Goal: Task Accomplishment & Management: Manage account settings

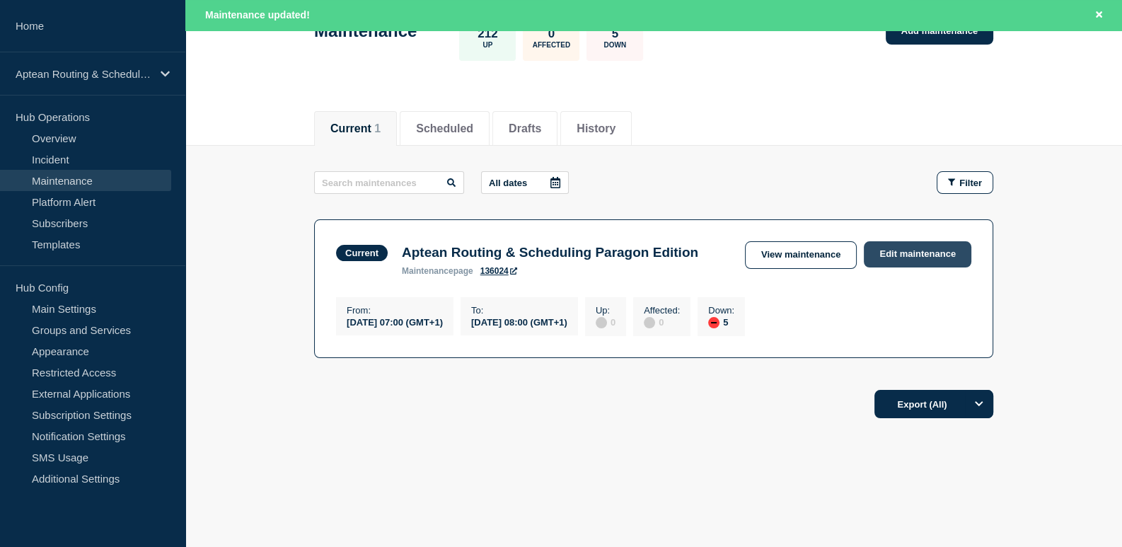
click at [894, 241] on link "Edit maintenance" at bounding box center [918, 254] width 108 height 26
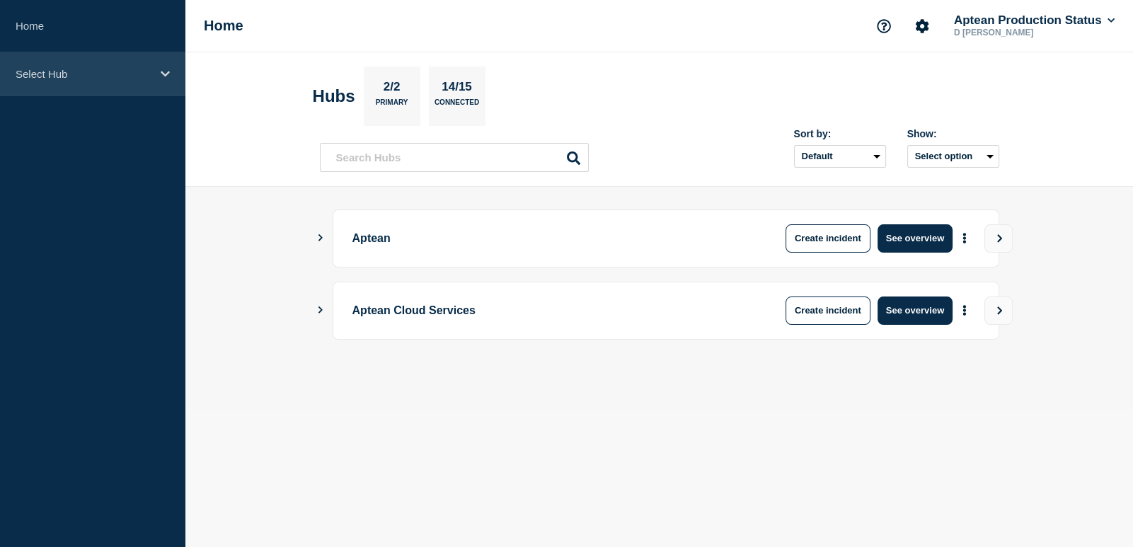
click at [91, 86] on div "Select Hub" at bounding box center [92, 73] width 185 height 43
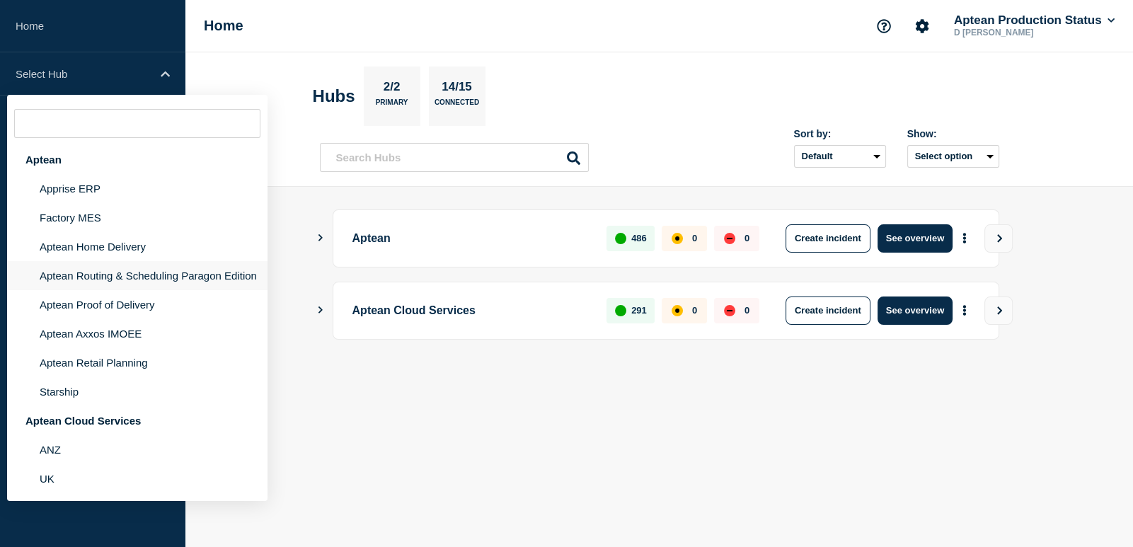
click at [139, 275] on li "Aptean Routing & Scheduling Paragon Edition" at bounding box center [137, 275] width 260 height 29
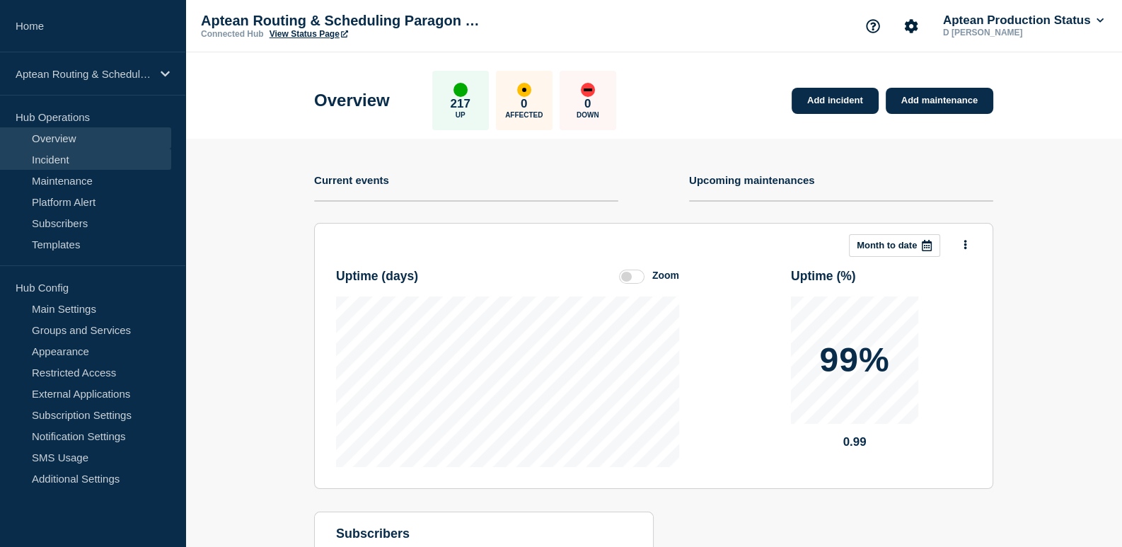
click at [67, 165] on link "Incident" at bounding box center [85, 159] width 171 height 21
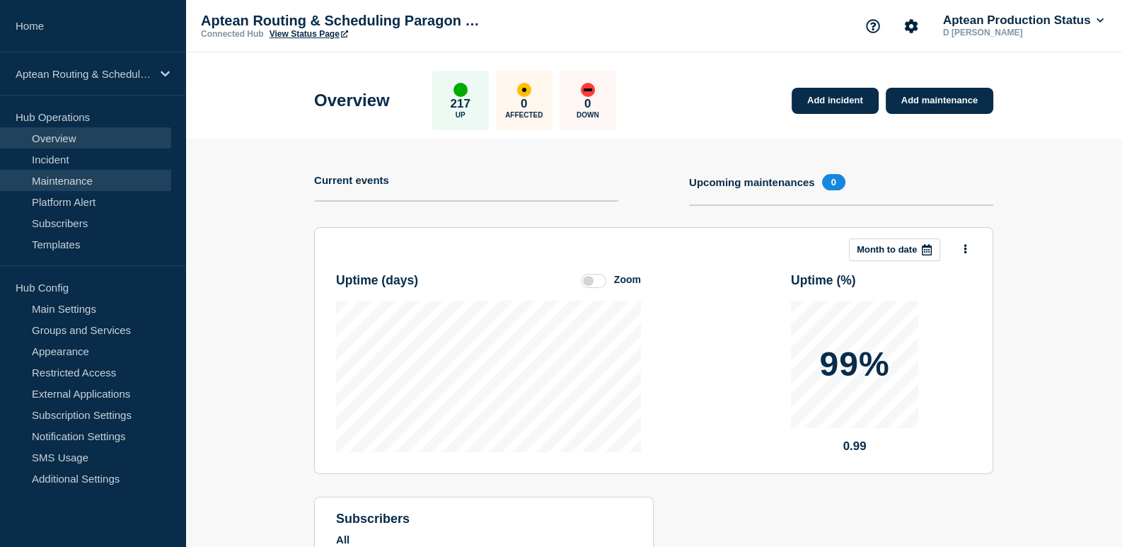
click at [64, 173] on link "Maintenance" at bounding box center [85, 180] width 171 height 21
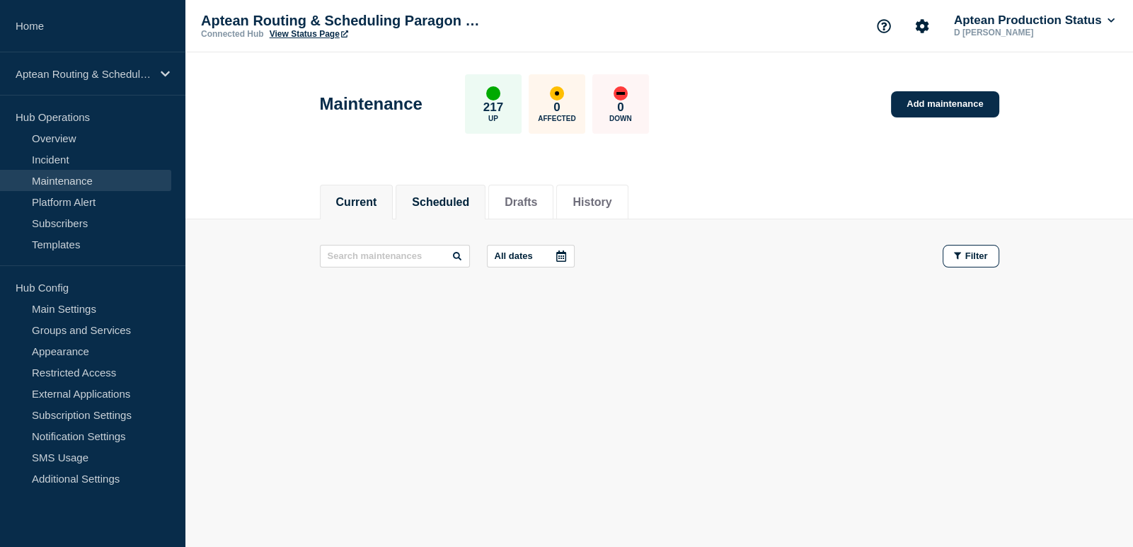
click at [442, 200] on button "Scheduled" at bounding box center [440, 202] width 57 height 13
click at [347, 196] on button "Current" at bounding box center [356, 202] width 41 height 13
click at [441, 200] on button "Scheduled" at bounding box center [440, 202] width 57 height 13
click at [525, 189] on li "Drafts" at bounding box center [520, 202] width 65 height 35
click at [611, 200] on button "History" at bounding box center [591, 202] width 39 height 13
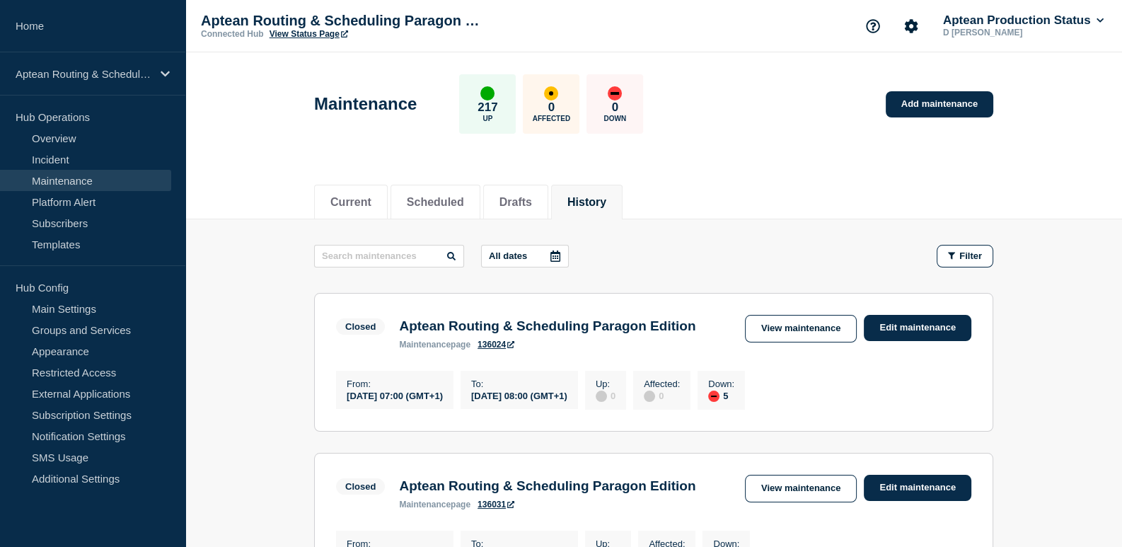
scroll to position [70, 0]
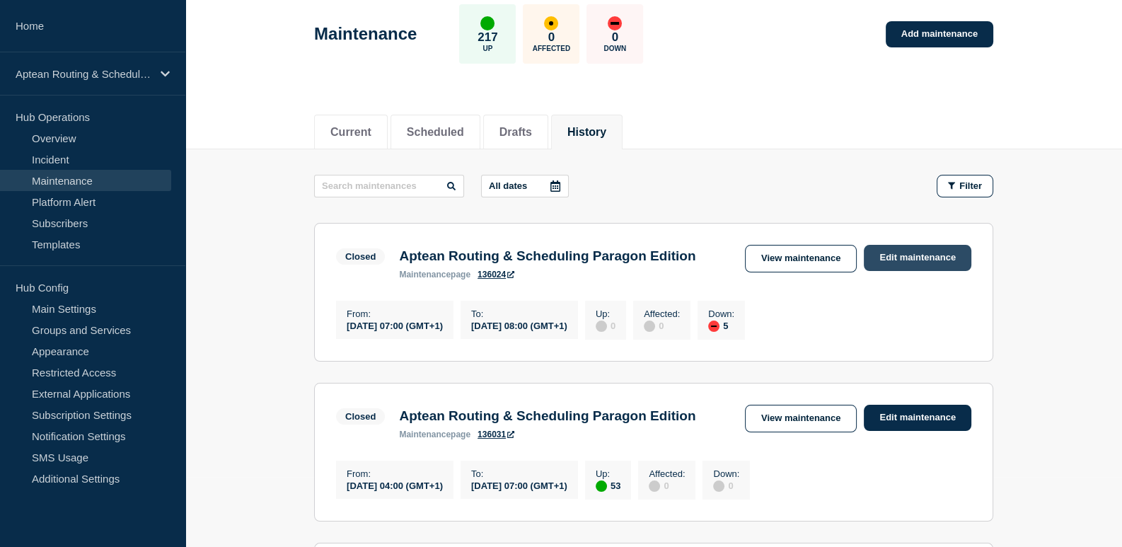
click at [886, 260] on link "Edit maintenance" at bounding box center [918, 258] width 108 height 26
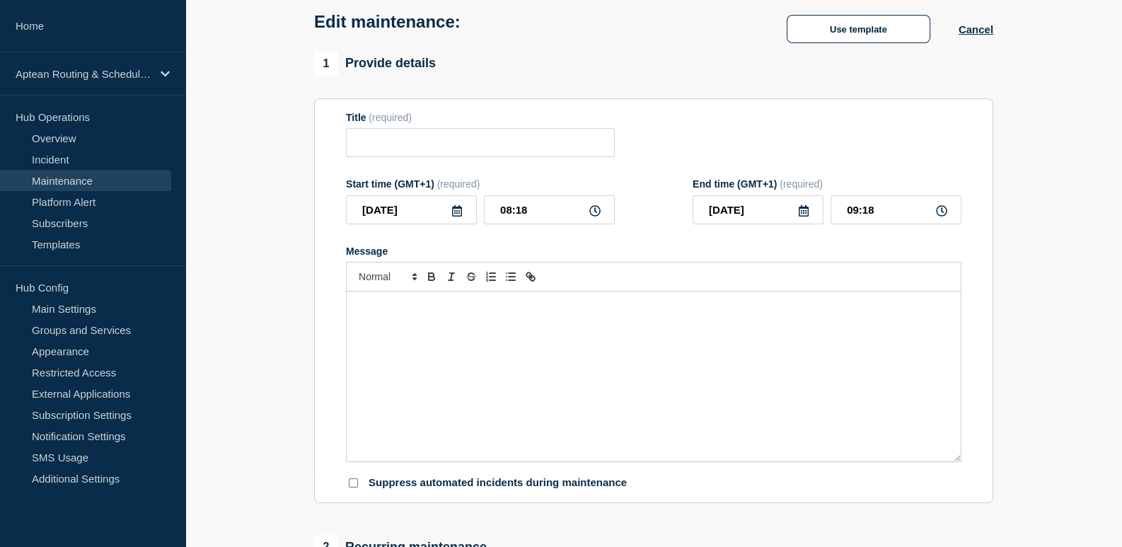
type input "Aptean Routing & Scheduling Paragon Edition"
type input "07:00"
type input "08:00"
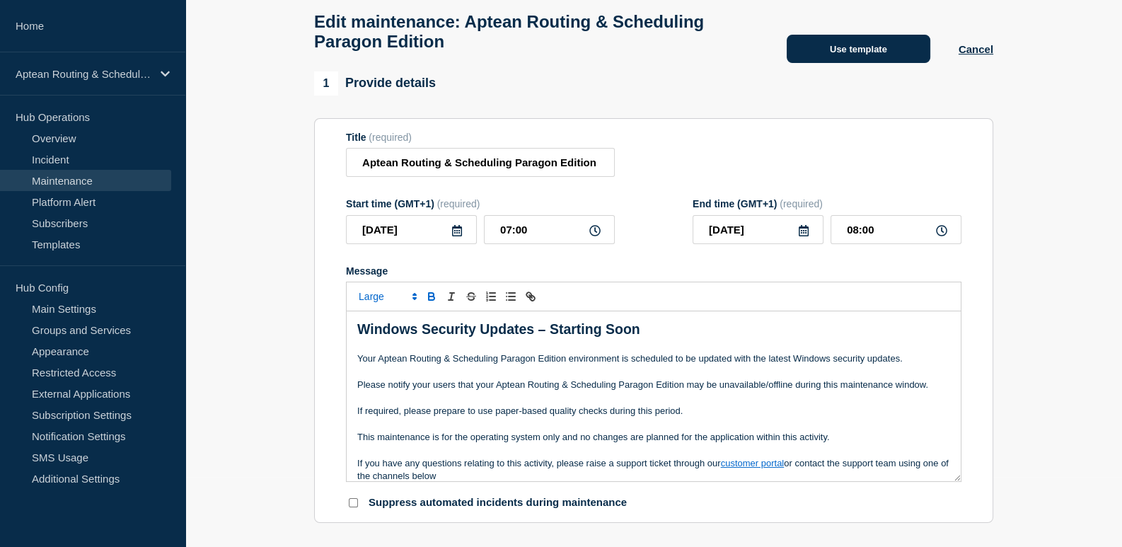
click at [849, 47] on button "Use template" at bounding box center [859, 49] width 144 height 28
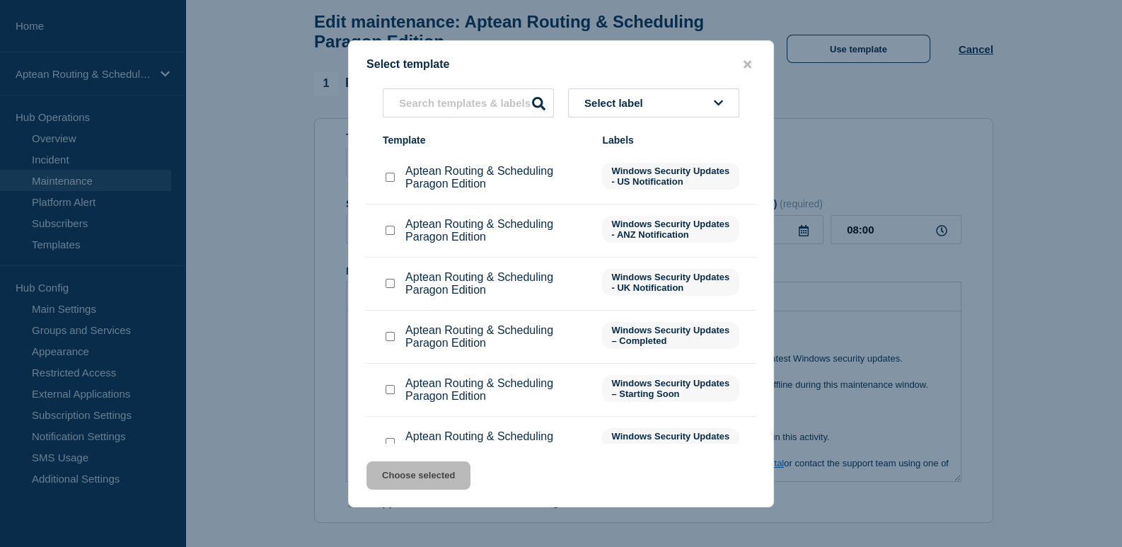
click at [391, 337] on input "Aptean Routing & Scheduling Paragon Edition checkbox" at bounding box center [390, 336] width 9 height 9
checkbox input "true"
drag, startPoint x: 442, startPoint y: 480, endPoint x: 498, endPoint y: 453, distance: 62.0
click at [442, 478] on button "Choose selected" at bounding box center [419, 475] width 104 height 28
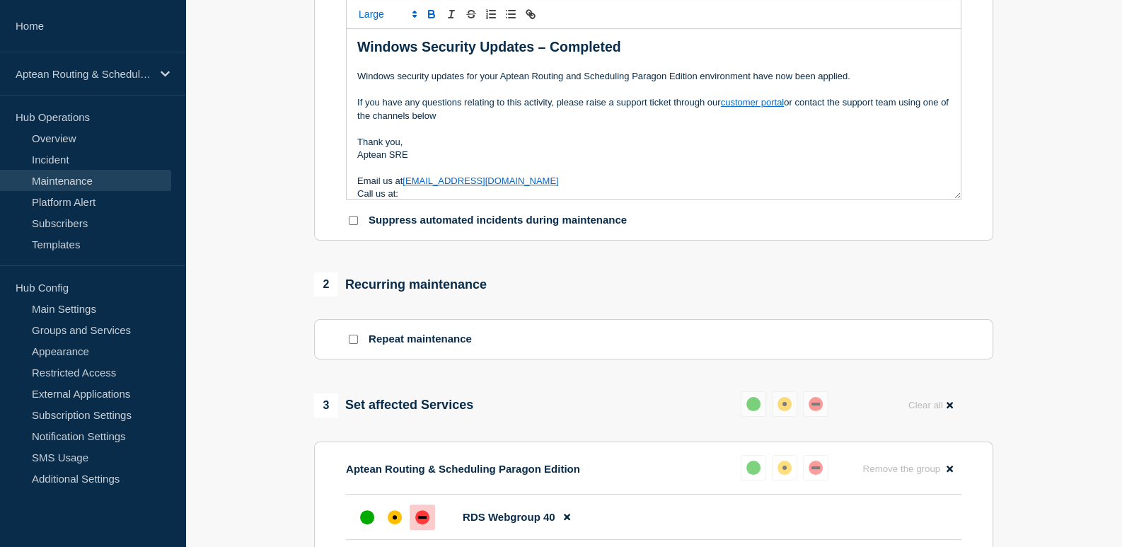
scroll to position [353, 0]
click at [785, 377] on button "Reset" at bounding box center [787, 380] width 29 height 12
click at [763, 409] on div "up" at bounding box center [759, 403] width 14 height 14
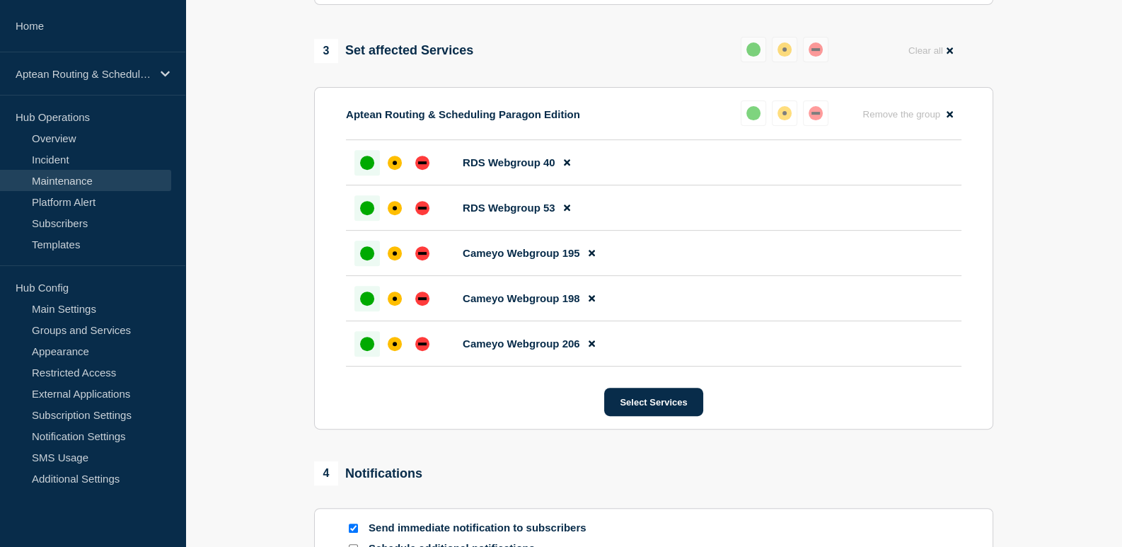
scroll to position [897, 0]
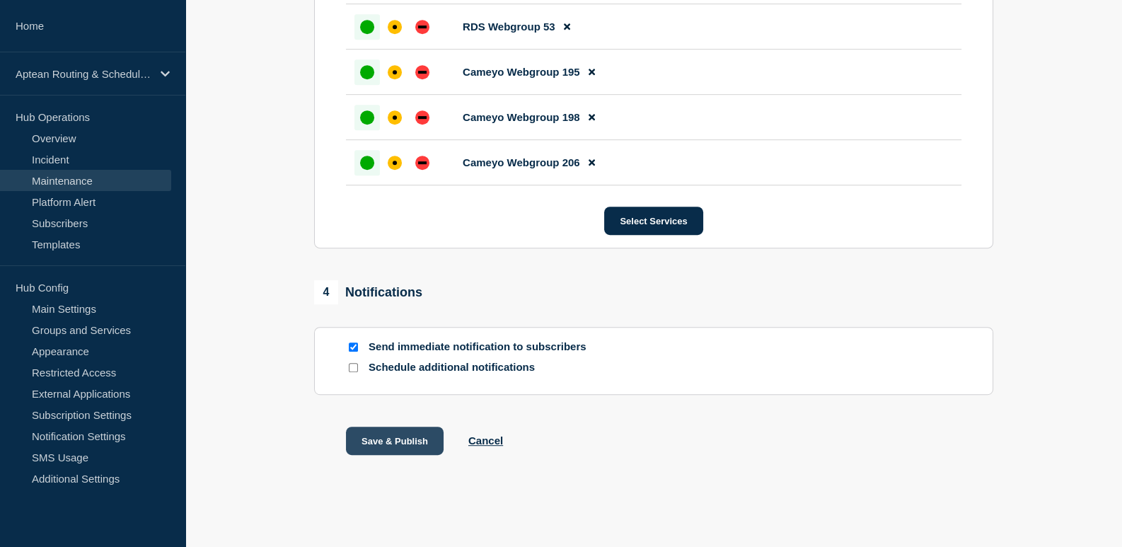
click at [400, 445] on button "Save & Publish" at bounding box center [395, 441] width 98 height 28
